Goal: Task Accomplishment & Management: Manage account settings

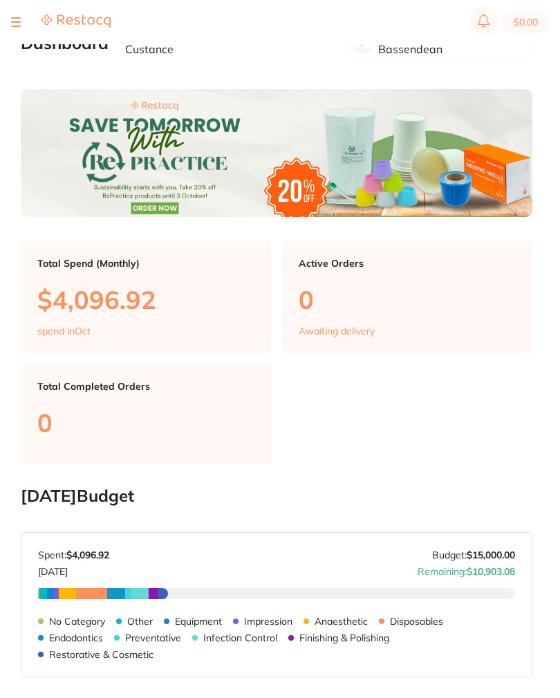
click at [9, 21] on section "$0.00" at bounding box center [280, 22] width 560 height 44
click at [14, 22] on button at bounding box center [16, 21] width 10 height 1
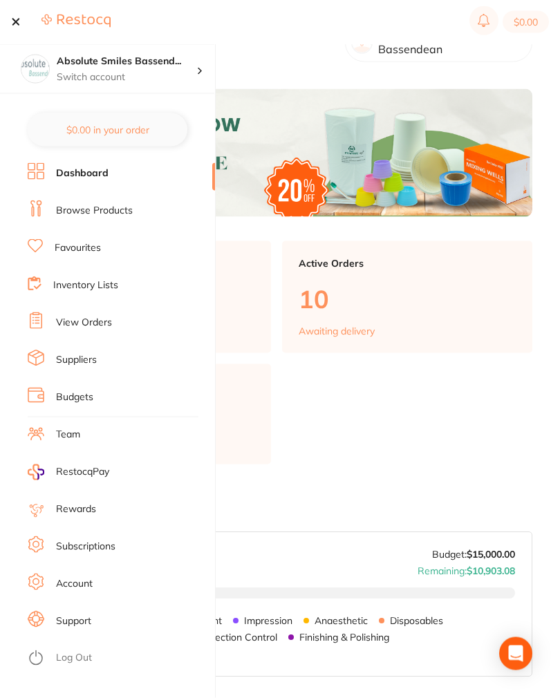
scroll to position [1, 0]
click at [75, 324] on link "View Orders" at bounding box center [84, 323] width 56 height 14
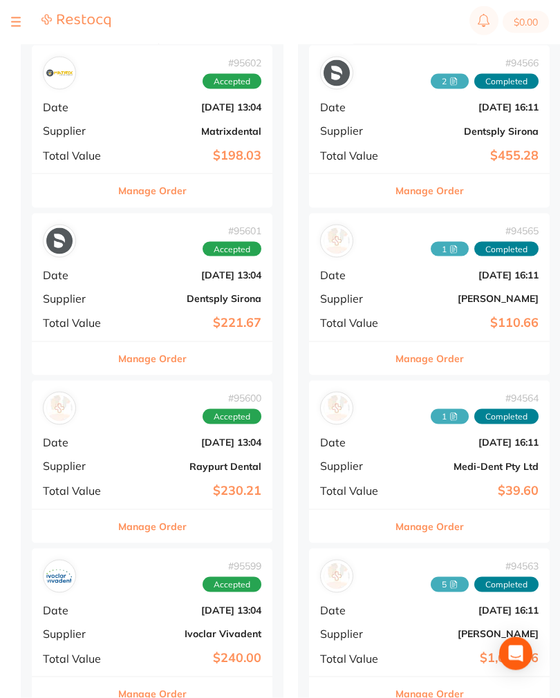
scroll to position [316, 0]
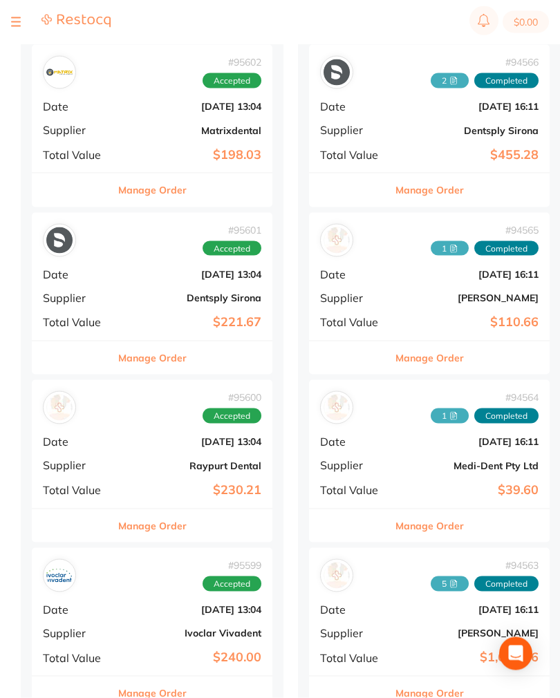
click at [111, 429] on div "# 95600 Accepted Date [DATE] 13:04 Supplier Raypurt Dental Total Value $230.21" at bounding box center [152, 444] width 241 height 128
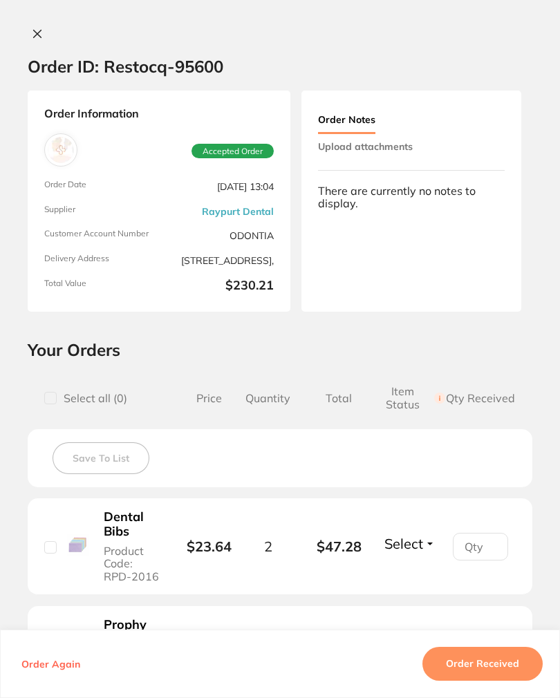
click at [404, 145] on button "Upload attachments" at bounding box center [365, 146] width 95 height 25
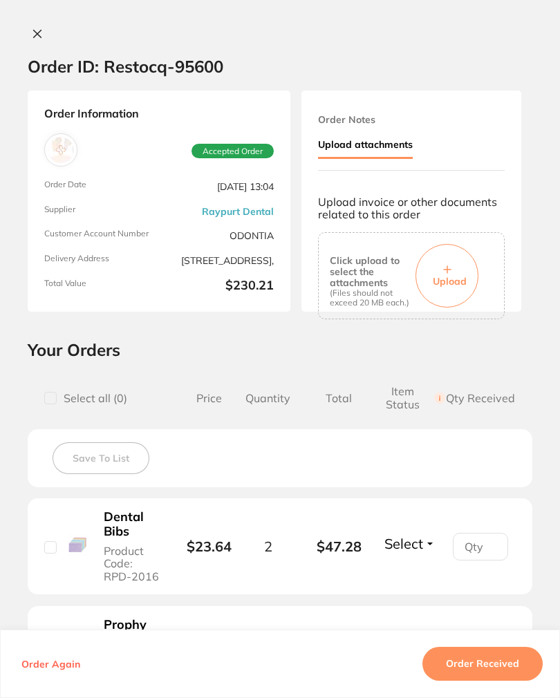
click at [456, 258] on button "Upload" at bounding box center [447, 276] width 63 height 64
click at [510, 681] on button "Order Received" at bounding box center [482, 664] width 120 height 33
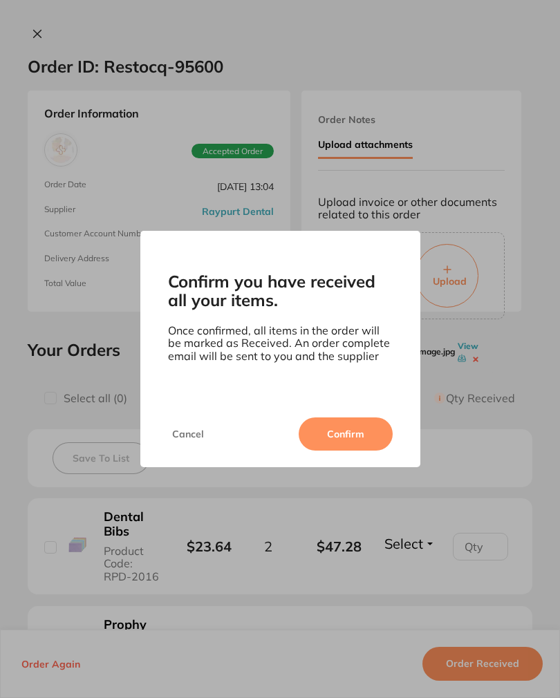
click at [366, 440] on button "Confirm" at bounding box center [346, 434] width 94 height 33
